Goal: Task Accomplishment & Management: Use online tool/utility

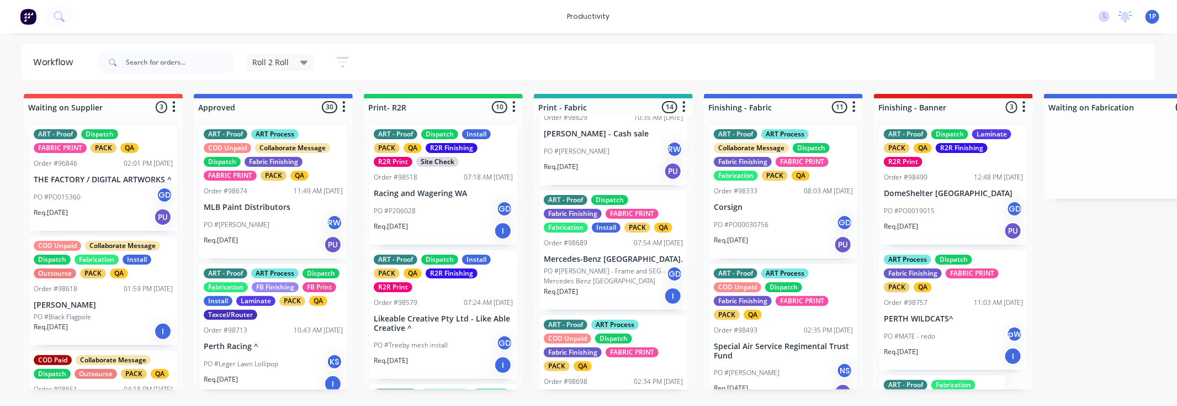
scroll to position [214, 0]
click at [175, 60] on input "text" at bounding box center [180, 62] width 109 height 22
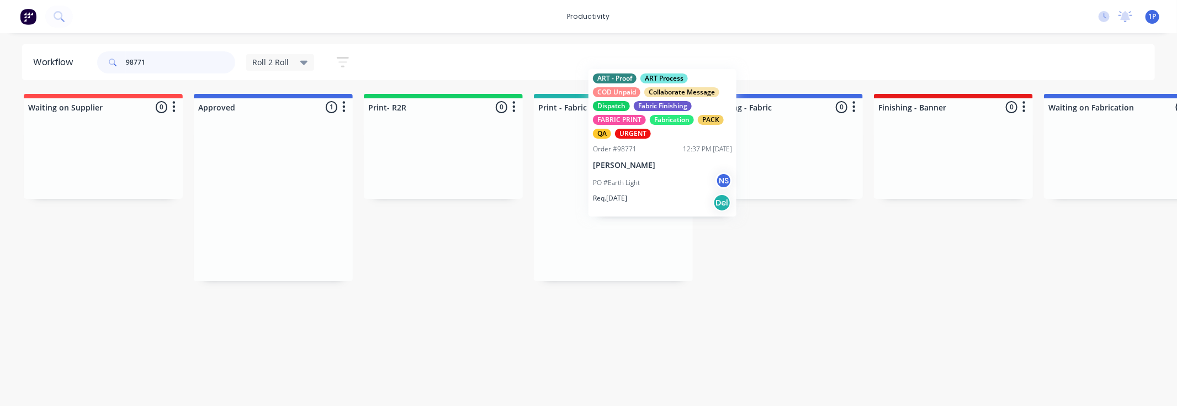
drag, startPoint x: 293, startPoint y: 239, endPoint x: 630, endPoint y: 236, distance: 337.3
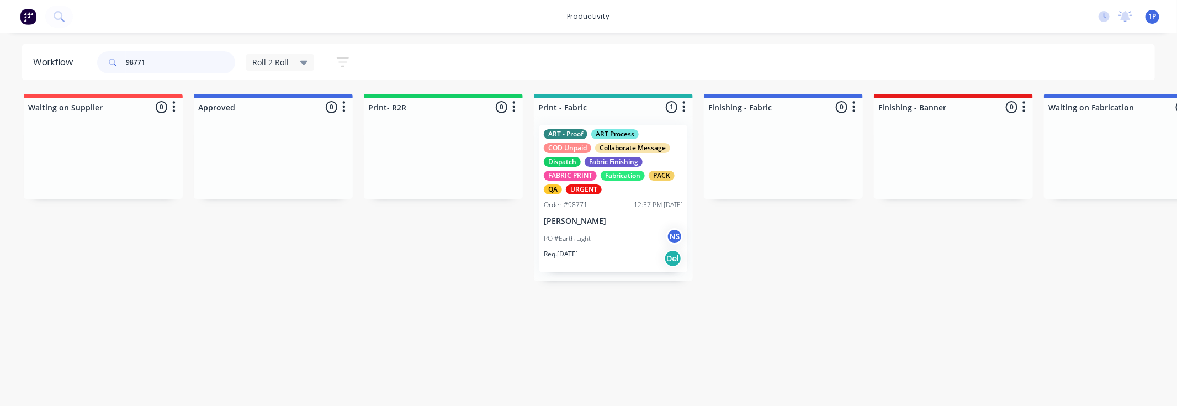
type input "98771"
click at [594, 252] on div "Req. [DATE] Del" at bounding box center [613, 258] width 139 height 19
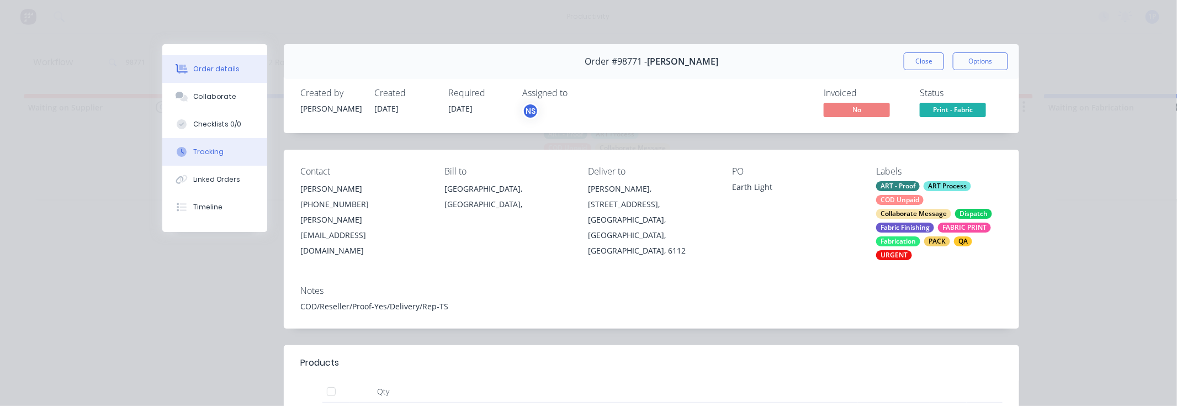
click at [181, 153] on icon at bounding box center [182, 151] width 3 height 5
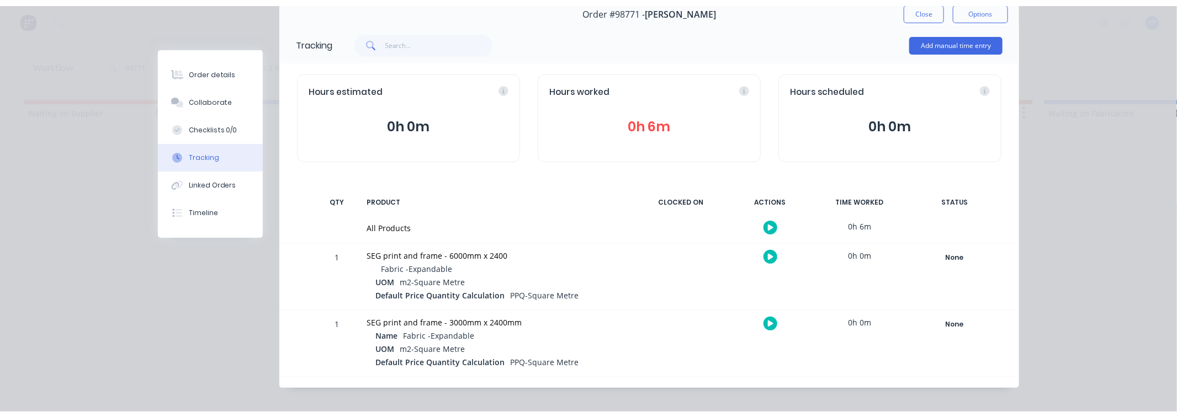
scroll to position [61, 0]
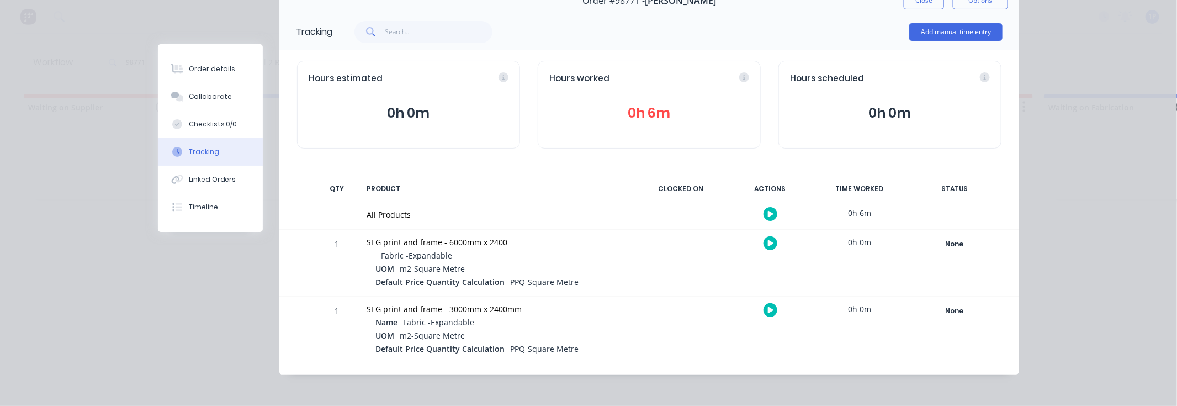
click at [768, 243] on icon "button" at bounding box center [771, 243] width 6 height 6
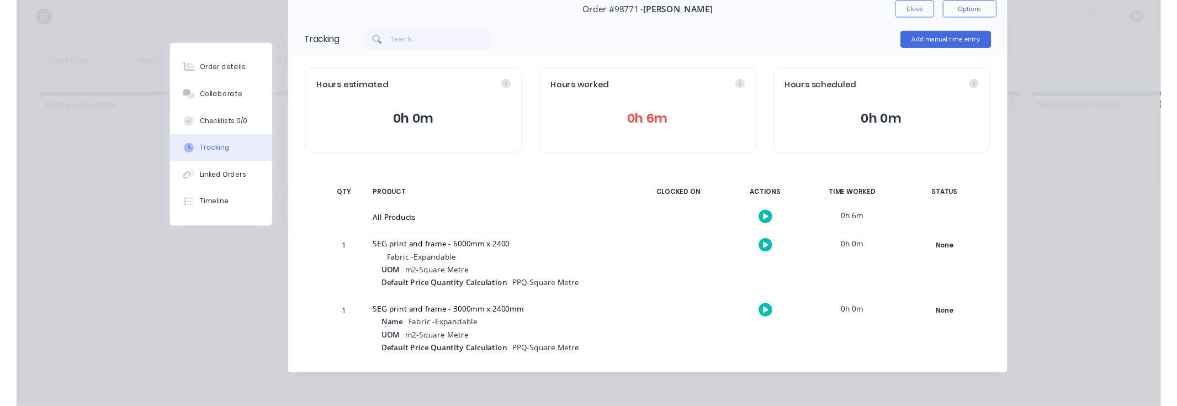
scroll to position [52, 0]
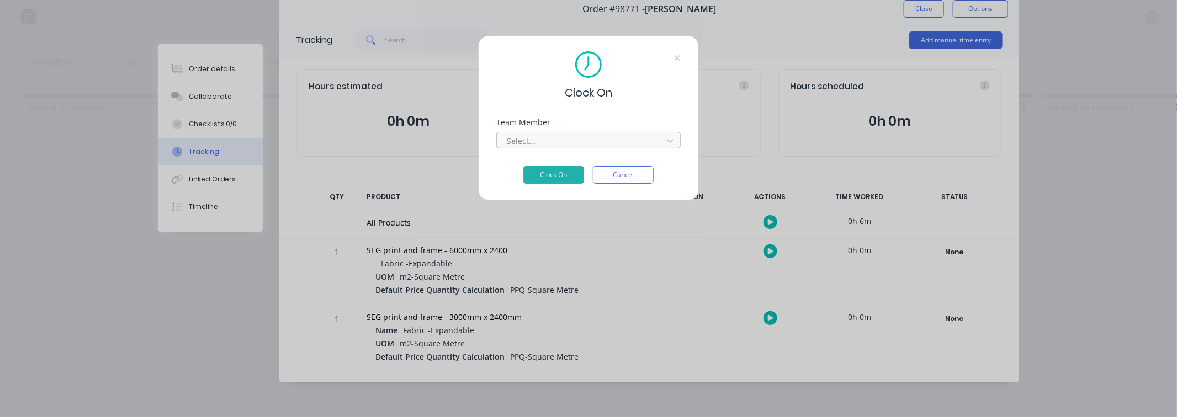
click at [542, 141] on div at bounding box center [581, 141] width 151 height 14
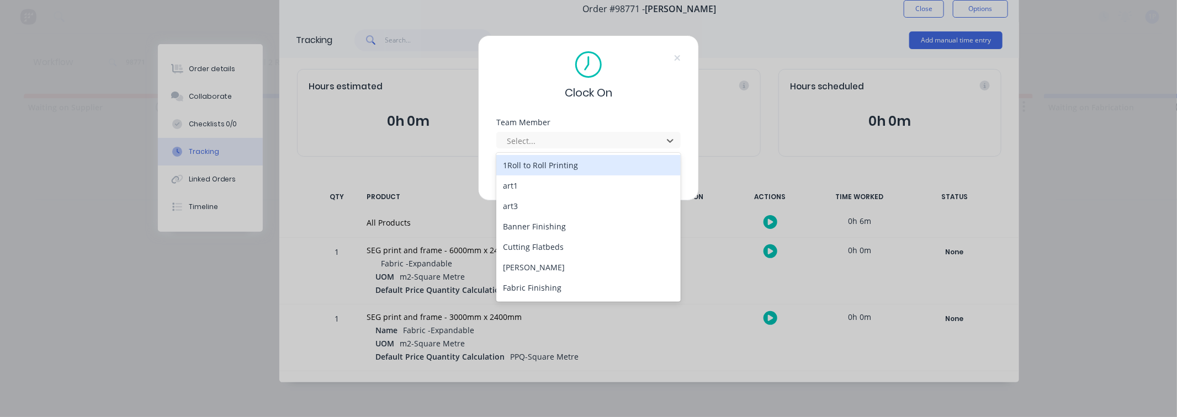
click at [544, 166] on div "1Roll to Roll Printing" at bounding box center [588, 165] width 184 height 20
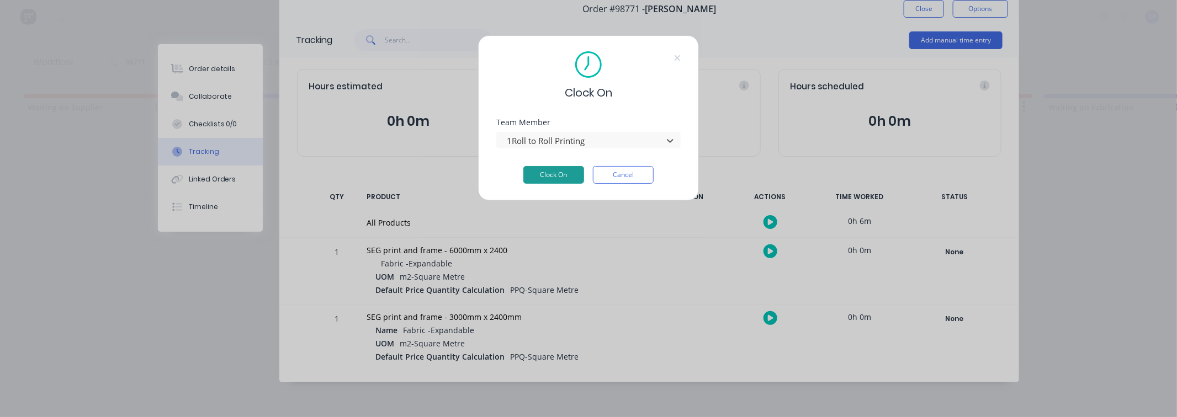
click at [544, 169] on button "Clock On" at bounding box center [553, 175] width 61 height 18
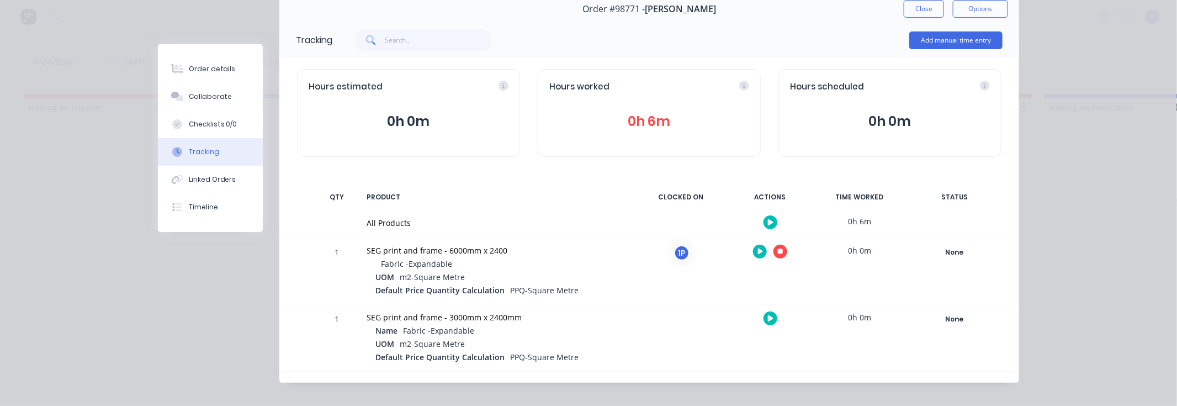
click at [778, 252] on icon "button" at bounding box center [781, 252] width 6 height 6
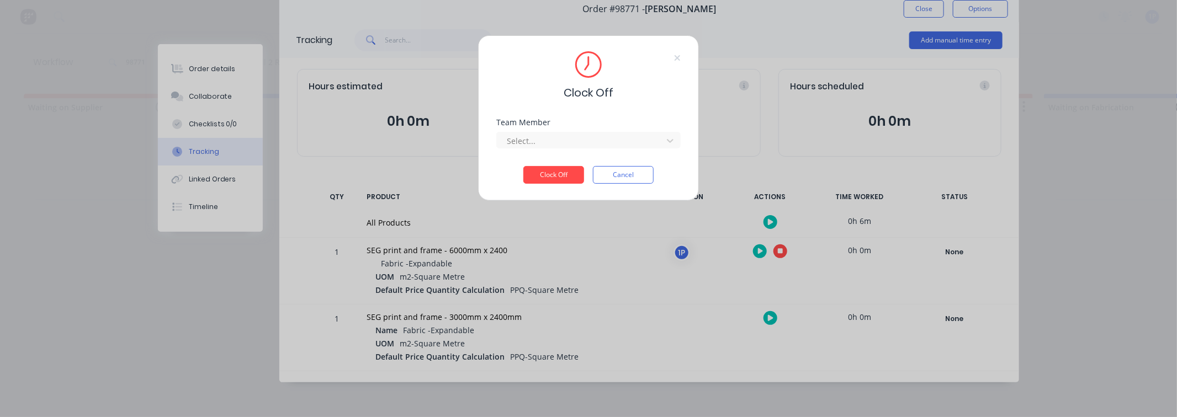
click at [598, 131] on div "Select..." at bounding box center [588, 138] width 184 height 19
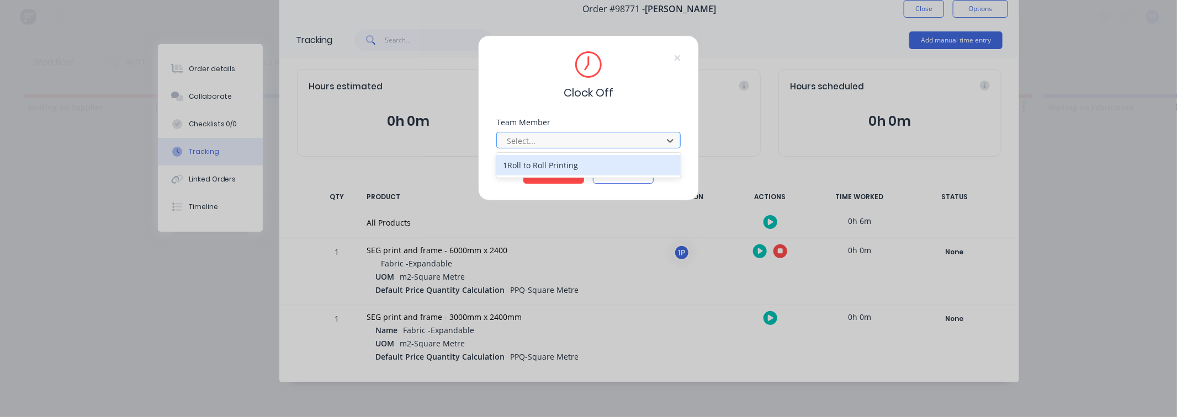
click at [591, 141] on div at bounding box center [581, 141] width 151 height 14
click at [548, 169] on div "1Roll to Roll Printing" at bounding box center [588, 165] width 184 height 20
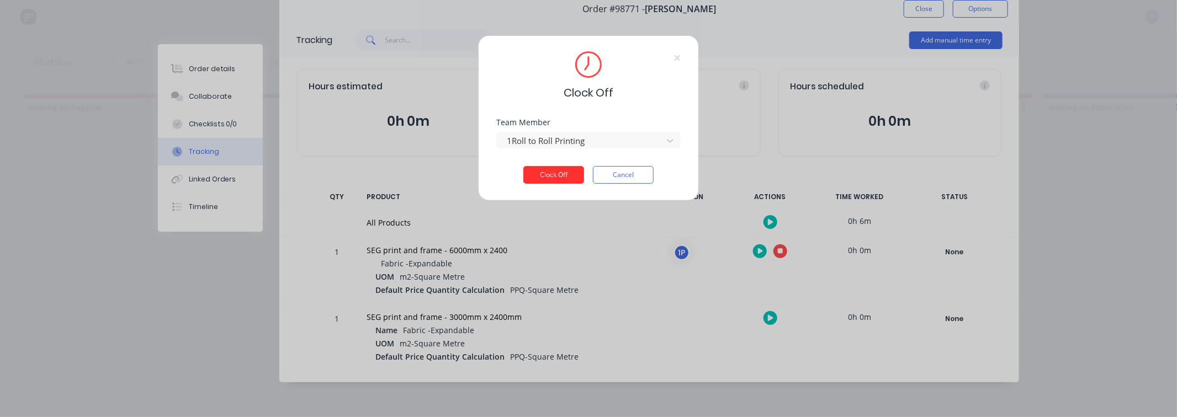
click at [549, 169] on button "Clock Off" at bounding box center [553, 175] width 61 height 18
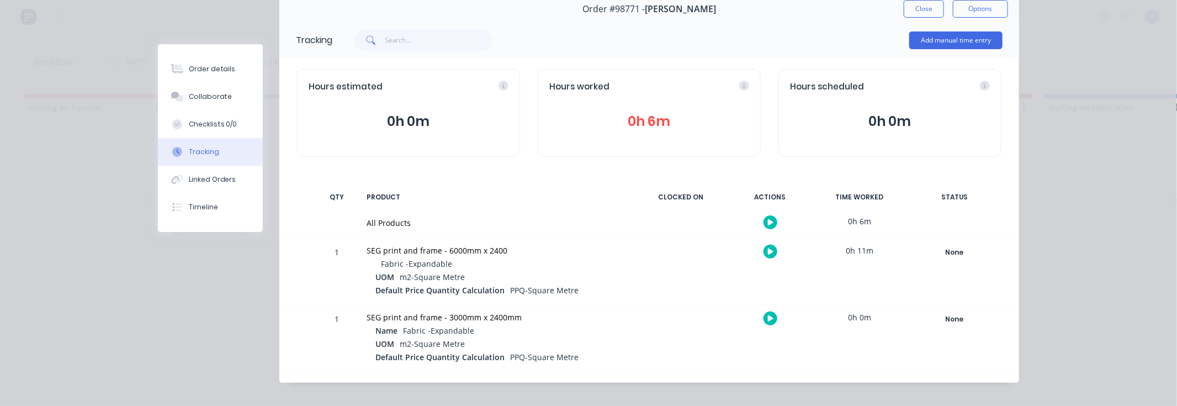
click at [763, 319] on button "button" at bounding box center [770, 318] width 14 height 14
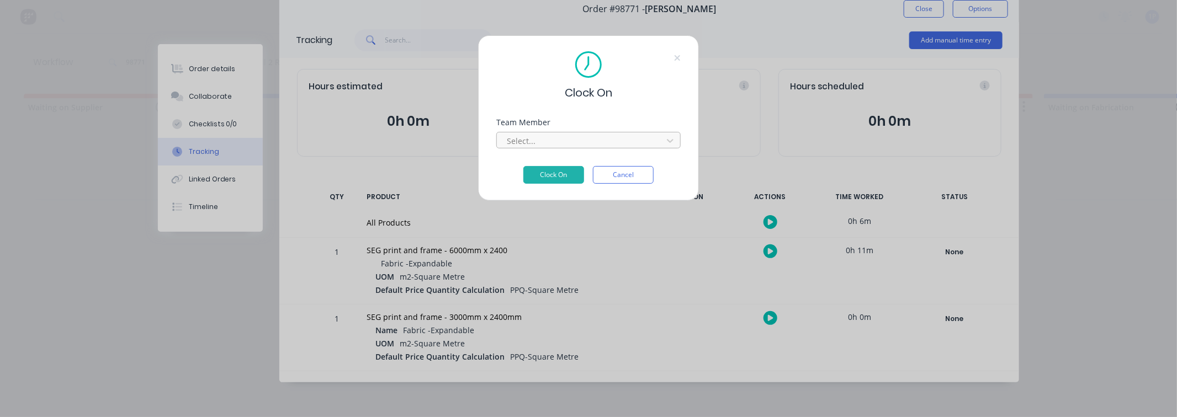
click at [621, 136] on div at bounding box center [581, 141] width 151 height 14
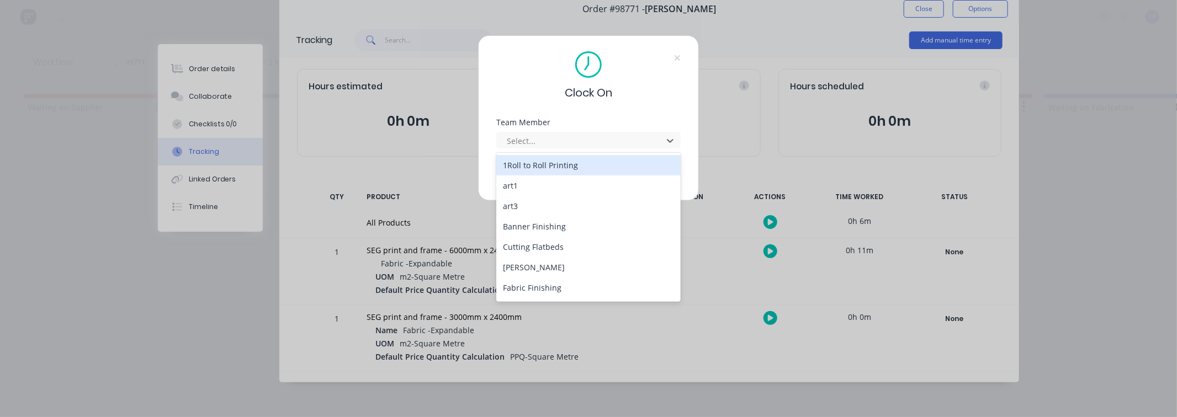
click at [552, 166] on div "1Roll to Roll Printing" at bounding box center [588, 165] width 184 height 20
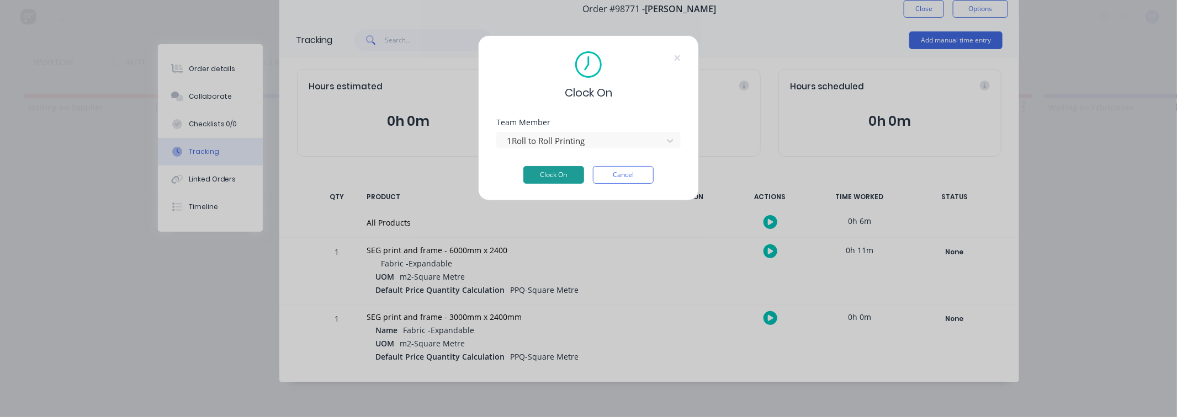
click at [569, 173] on button "Clock On" at bounding box center [553, 175] width 61 height 18
